Goal: Information Seeking & Learning: Learn about a topic

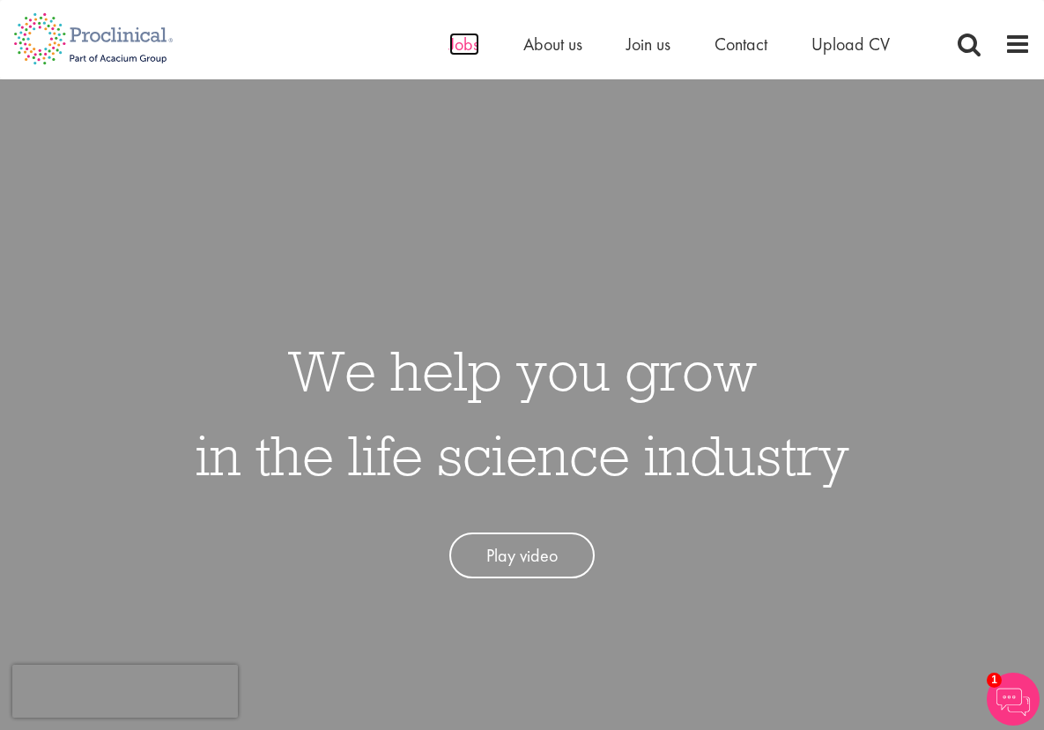
click at [456, 54] on span "Jobs" at bounding box center [464, 44] width 30 height 23
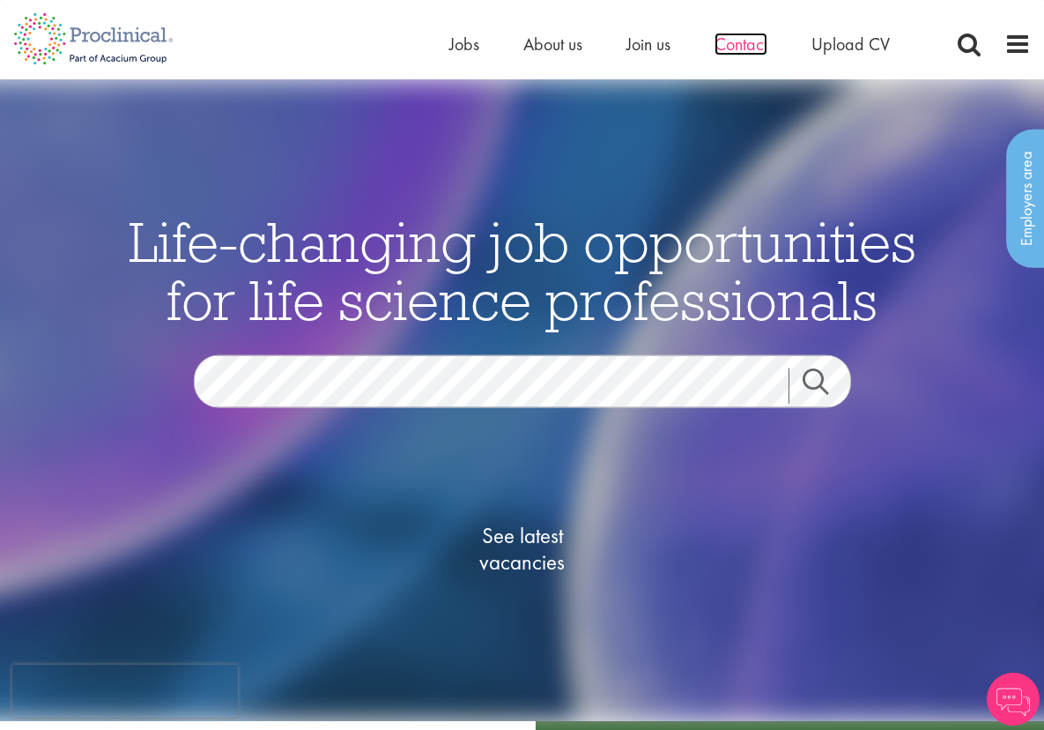
click at [716, 48] on span "Contact" at bounding box center [741, 44] width 53 height 23
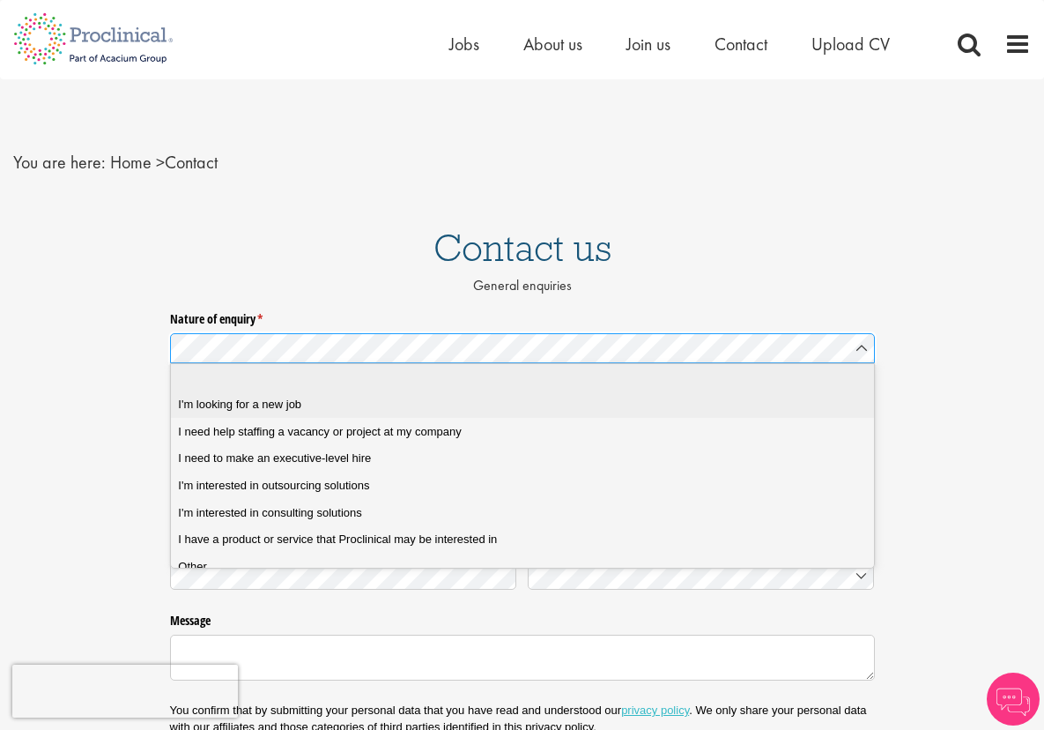
click at [394, 396] on div "I'm looking for a new job" at bounding box center [528, 404] width 701 height 16
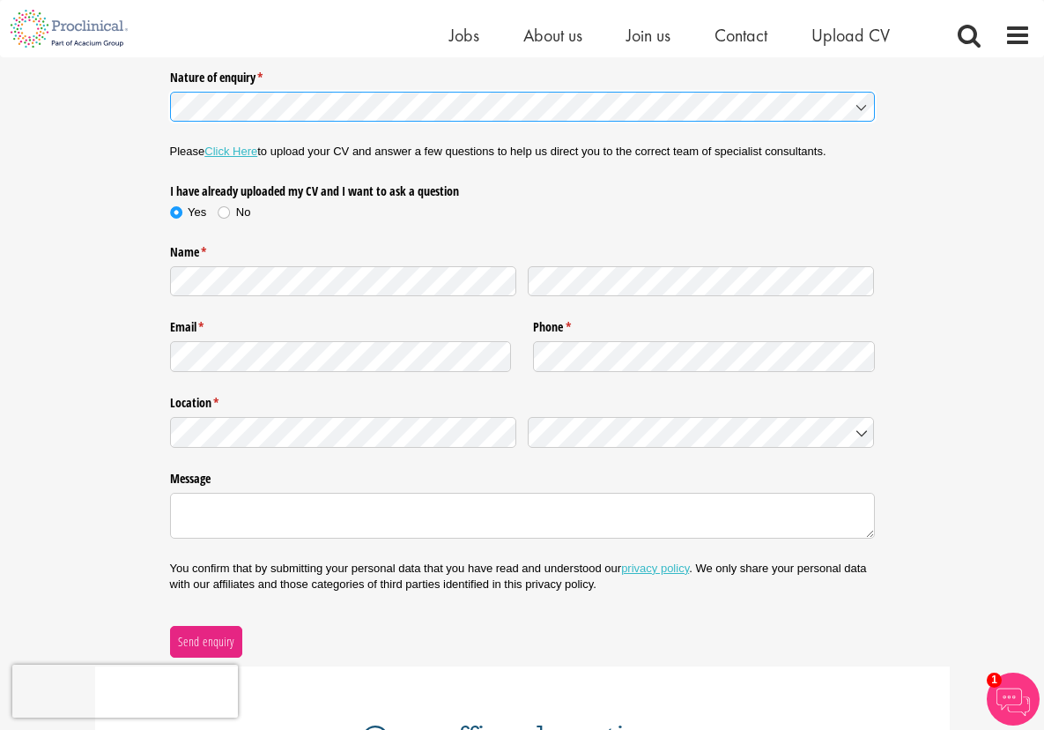
scroll to position [167, 0]
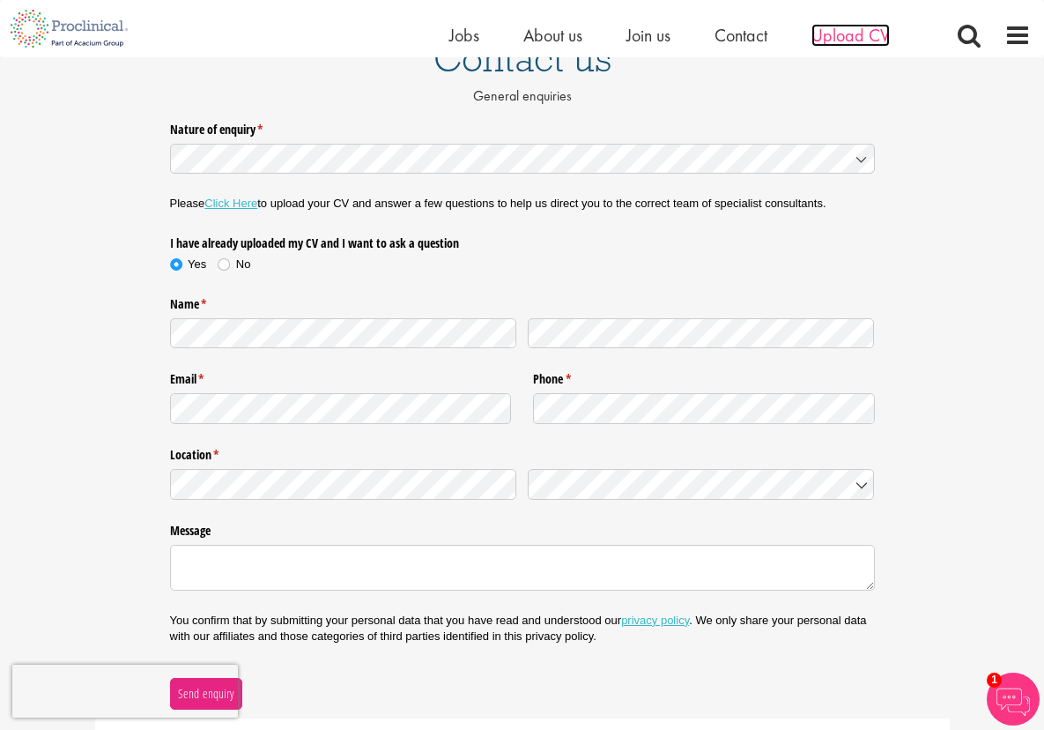
click at [838, 45] on span "Upload CV" at bounding box center [850, 35] width 78 height 23
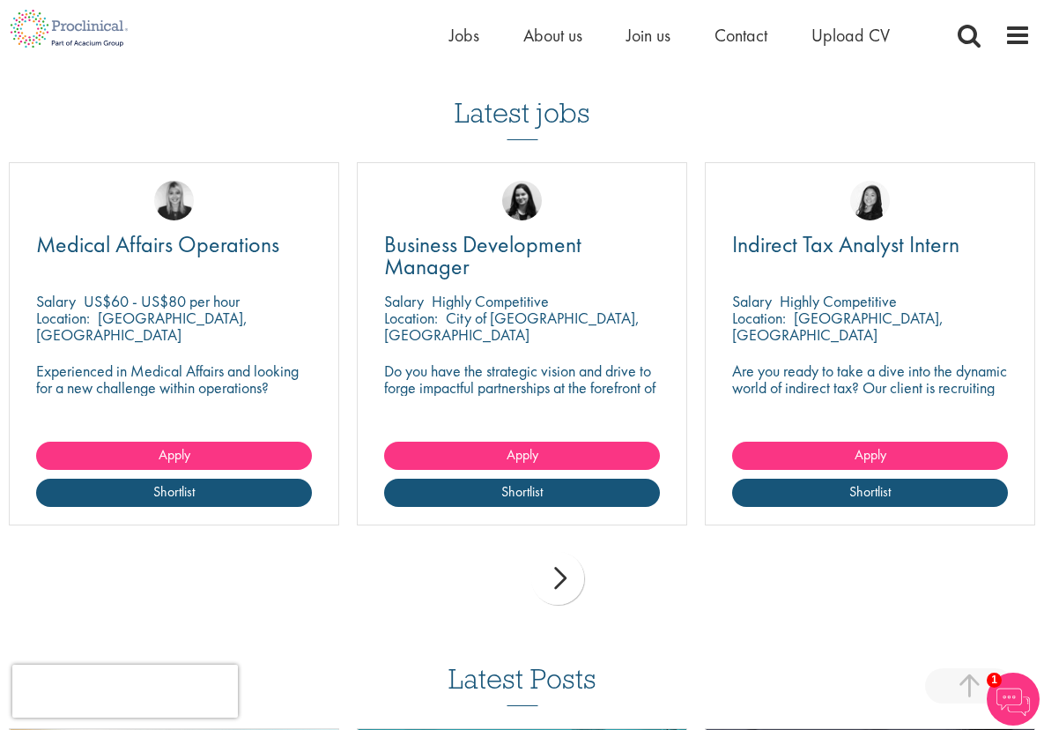
scroll to position [1197, 0]
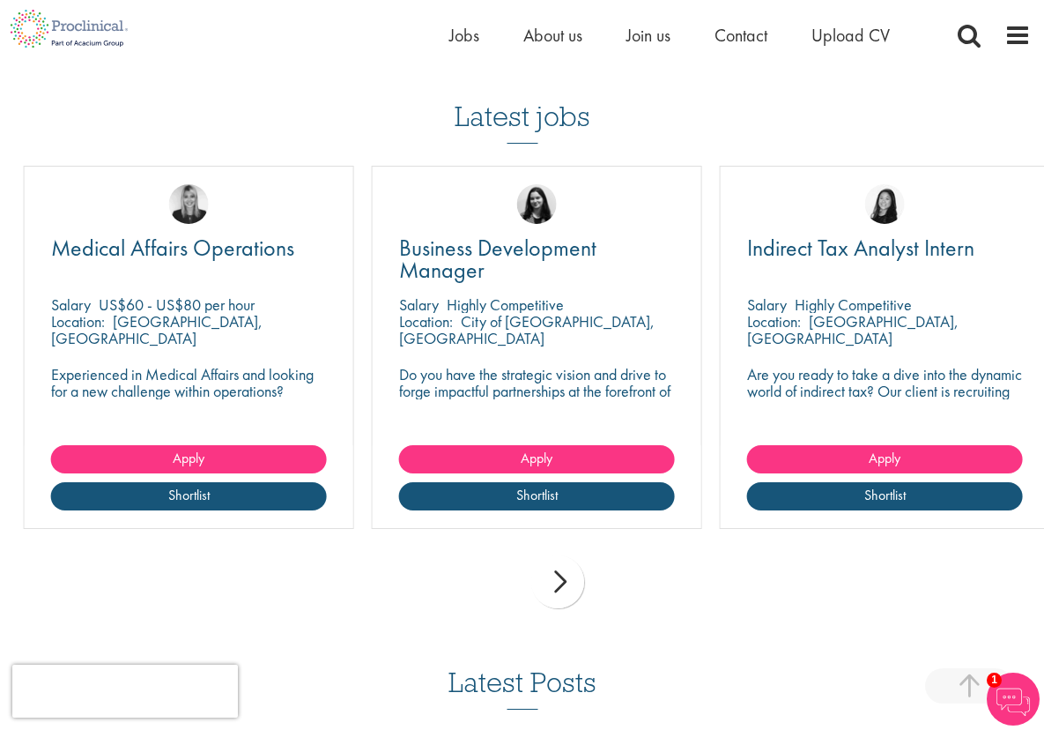
drag, startPoint x: 191, startPoint y: 354, endPoint x: 264, endPoint y: 350, distance: 73.3
click at [264, 366] on p "Experienced in Medical Affairs and looking for a new challenge within operation…" at bounding box center [189, 408] width 276 height 84
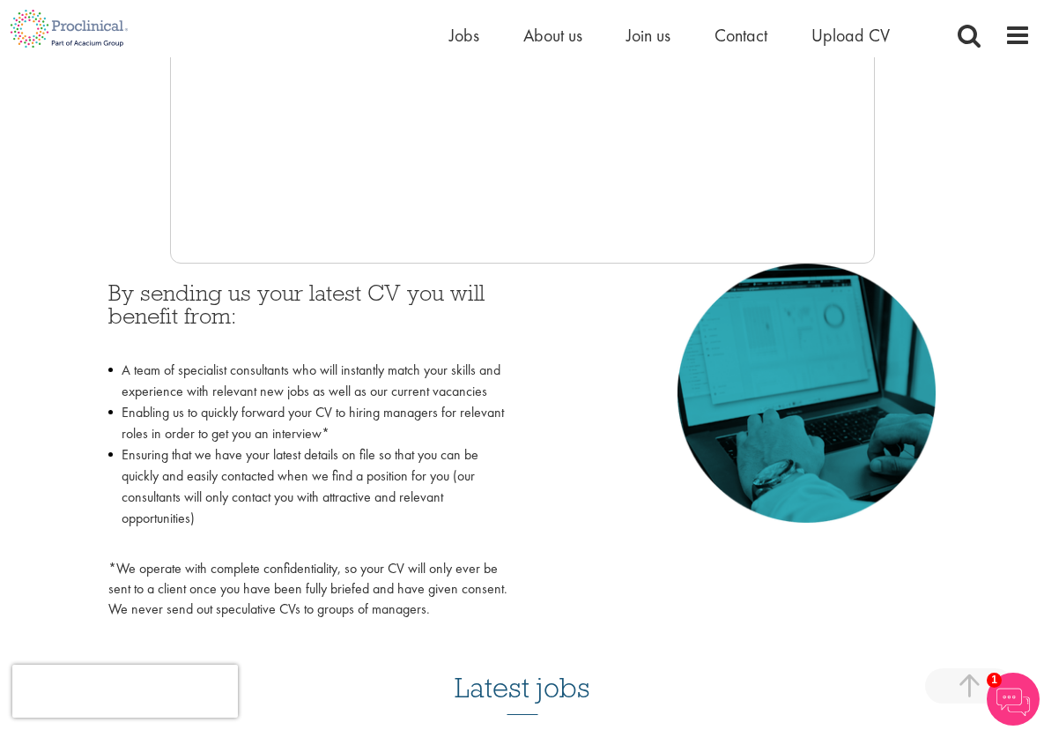
scroll to position [594, 0]
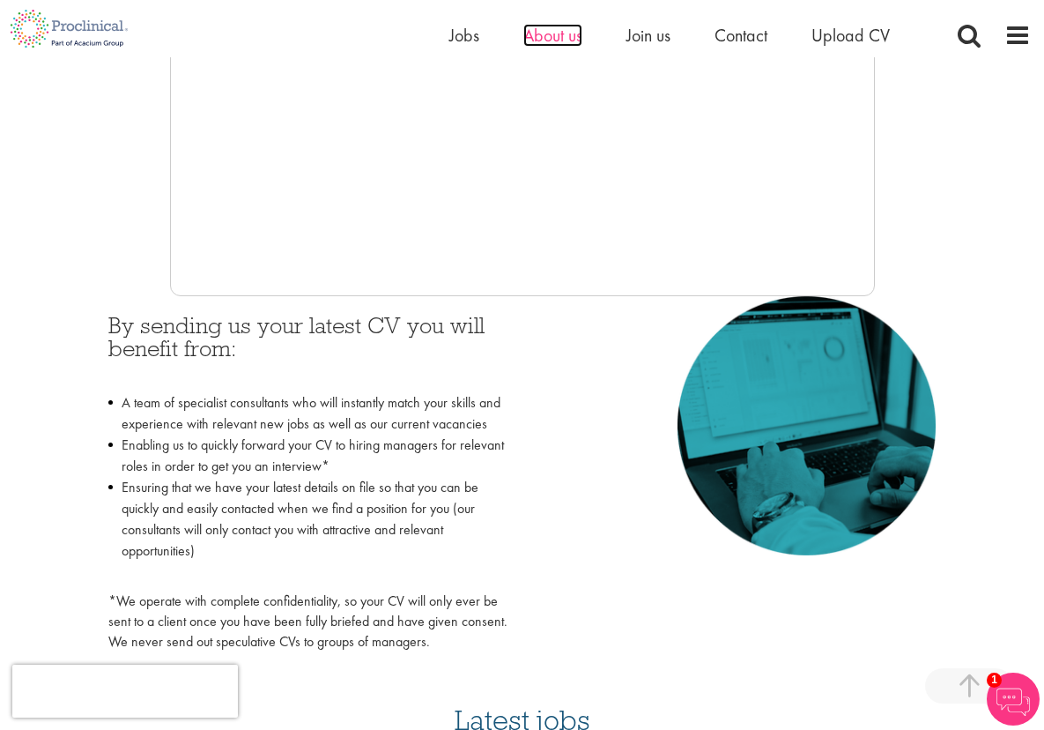
click at [537, 33] on span "About us" at bounding box center [552, 35] width 59 height 23
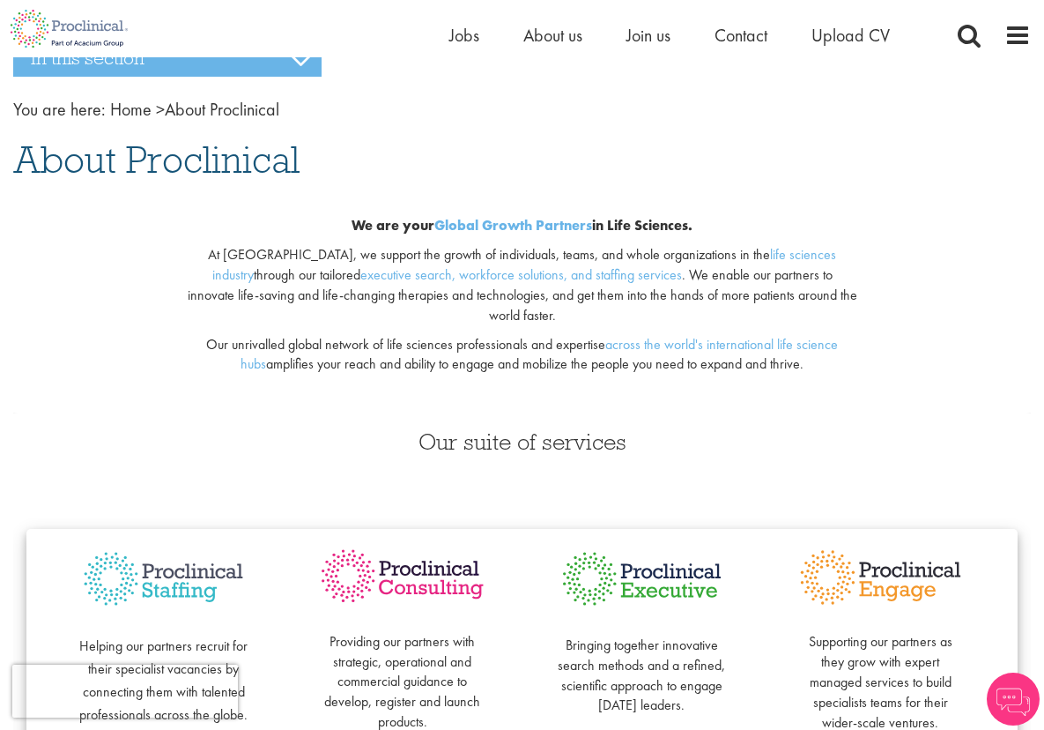
scroll to position [90, 0]
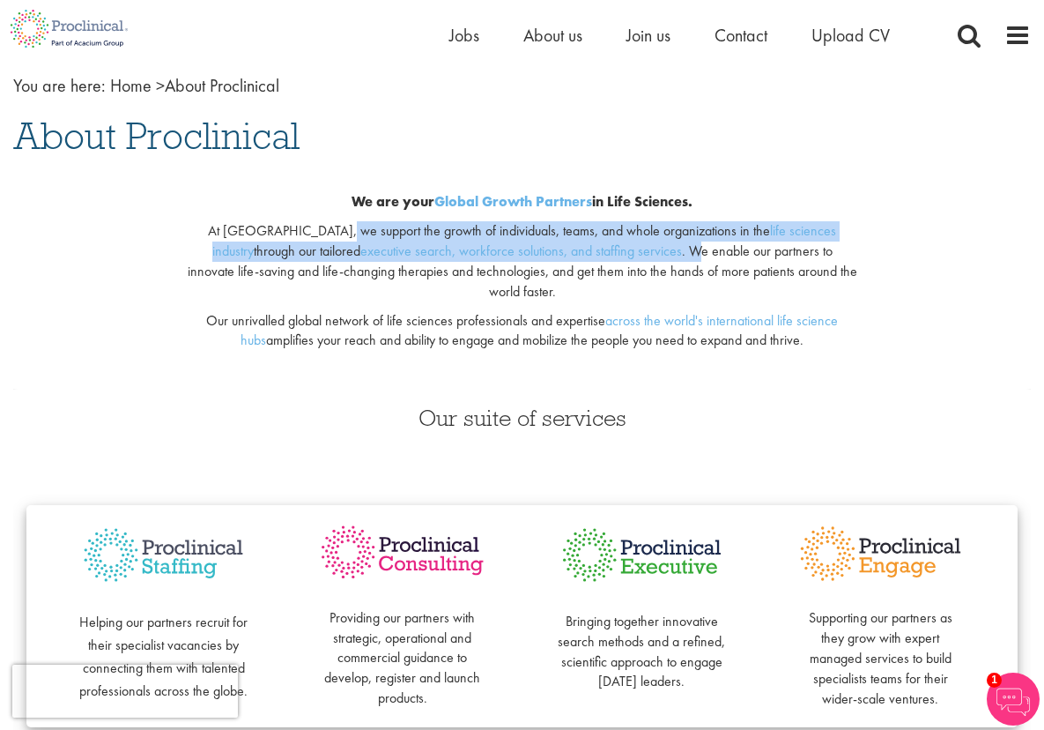
drag, startPoint x: 298, startPoint y: 230, endPoint x: 581, endPoint y: 254, distance: 283.8
click at [581, 254] on p "At [GEOGRAPHIC_DATA], we support the growth of individuals, teams, and whole or…" at bounding box center [523, 261] width 670 height 80
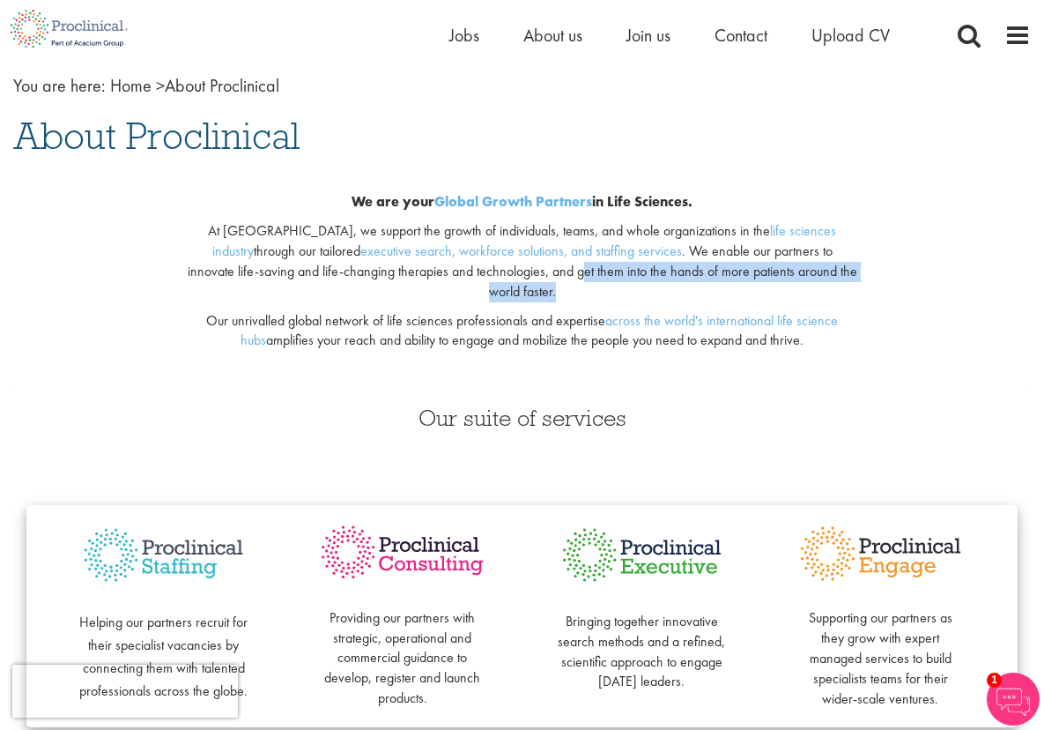
drag, startPoint x: 482, startPoint y: 265, endPoint x: 862, endPoint y: 275, distance: 379.9
click at [874, 271] on div "We are your Global Growth Partners in Life Sciences. At [GEOGRAPHIC_DATA], we s…" at bounding box center [522, 277] width 1044 height 226
drag, startPoint x: 189, startPoint y: 297, endPoint x: 825, endPoint y: 337, distance: 637.4
click at [851, 330] on p "Our unrivalled global network of life sciences professionals and expertise acro…" at bounding box center [523, 331] width 670 height 41
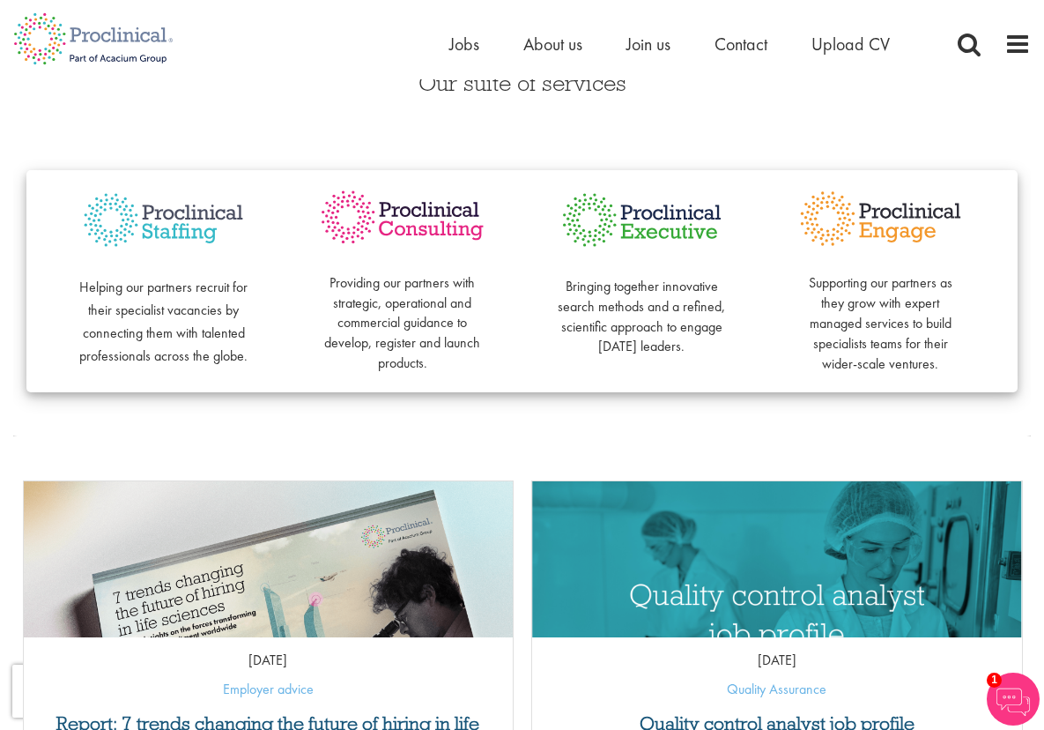
scroll to position [0, 0]
